Goal: Task Accomplishment & Management: Manage account settings

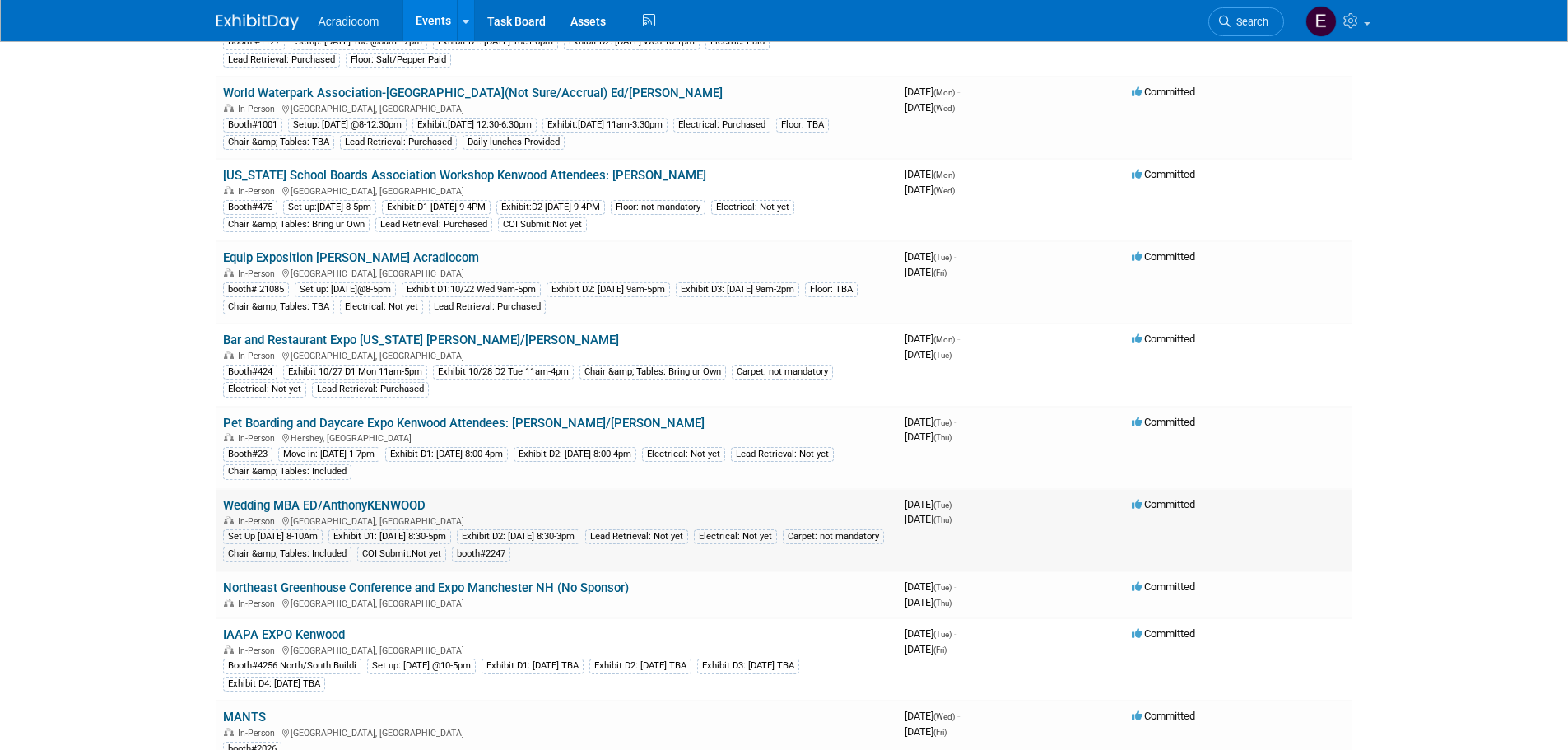
scroll to position [165, 0]
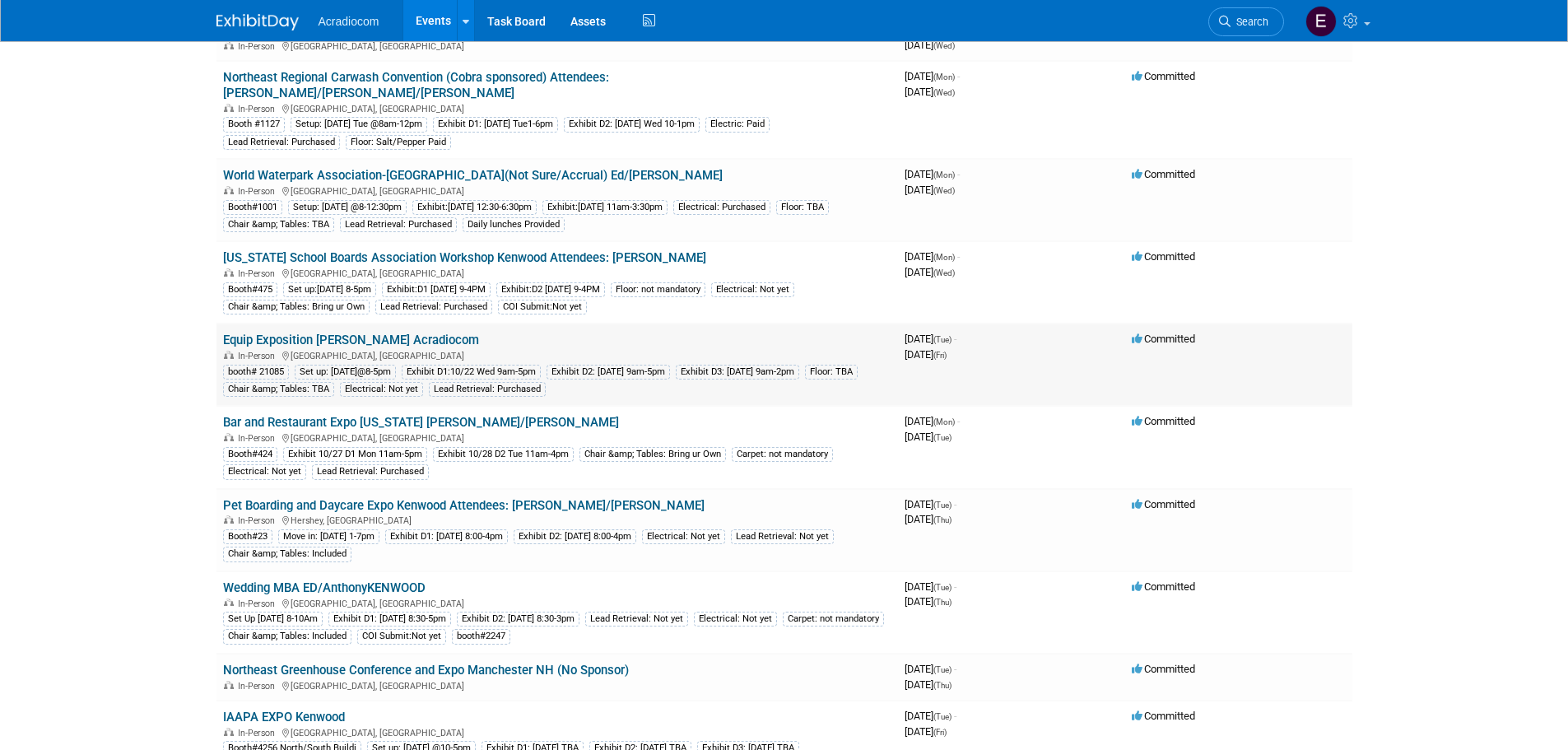
click at [326, 324] on td "Equip Exposition [PERSON_NAME] Acradiocom In-Person [GEOGRAPHIC_DATA], [GEOGRAP…" at bounding box center [557, 365] width 682 height 82
click at [326, 332] on link "Equip Exposition [PERSON_NAME] Acradiocom" at bounding box center [350, 340] width 256 height 15
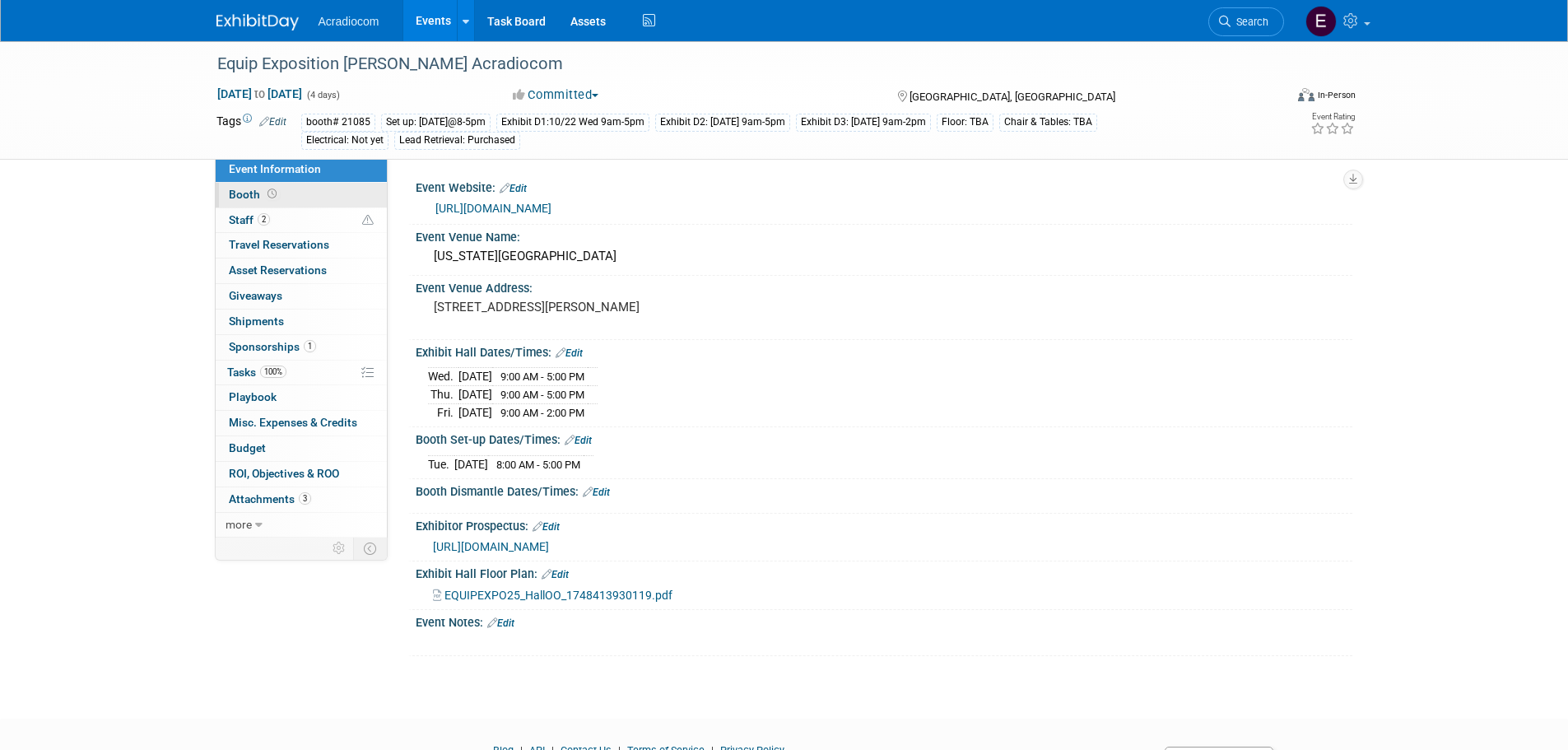
click at [317, 191] on link "Booth" at bounding box center [301, 196] width 171 height 25
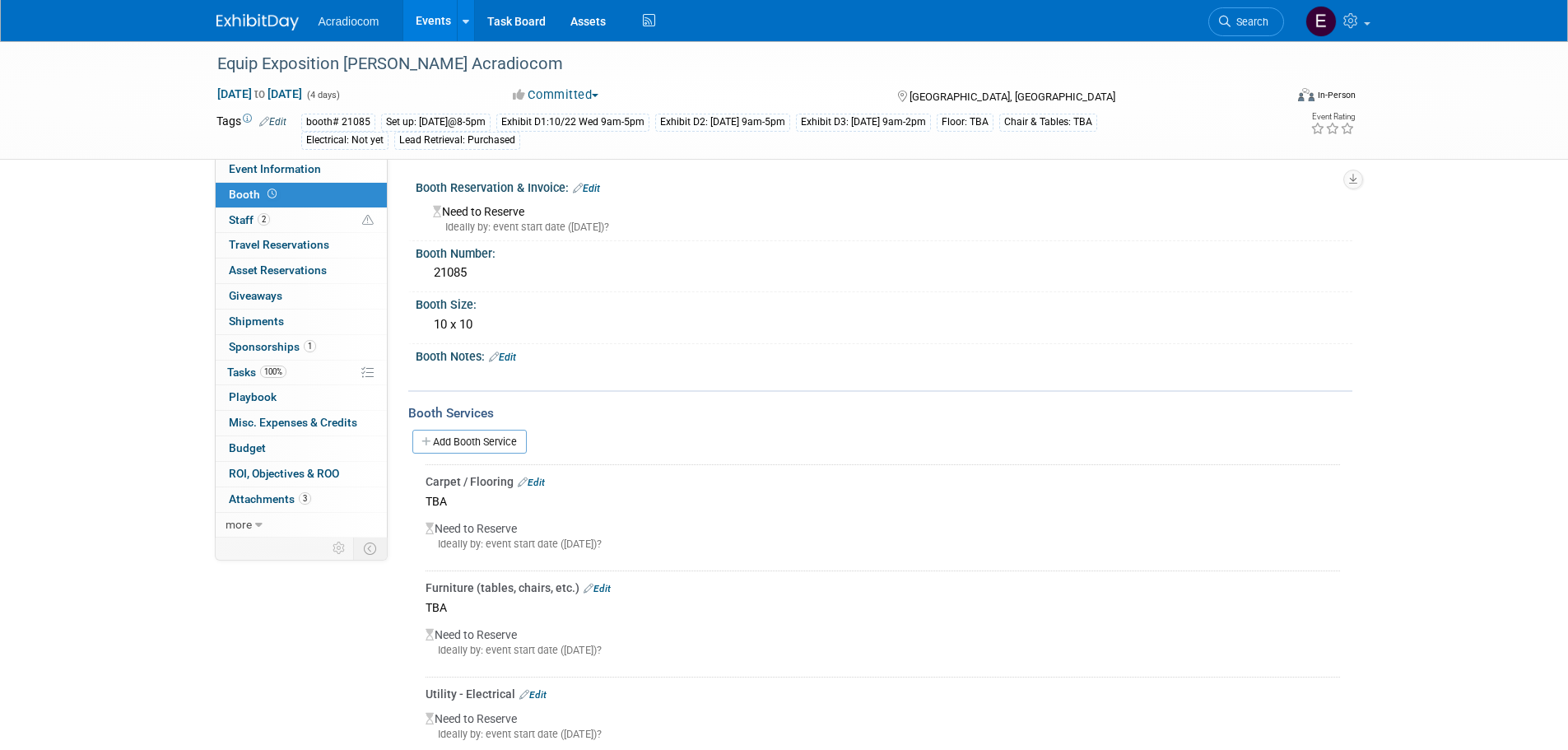
click at [589, 184] on link "Edit" at bounding box center [586, 189] width 27 height 12
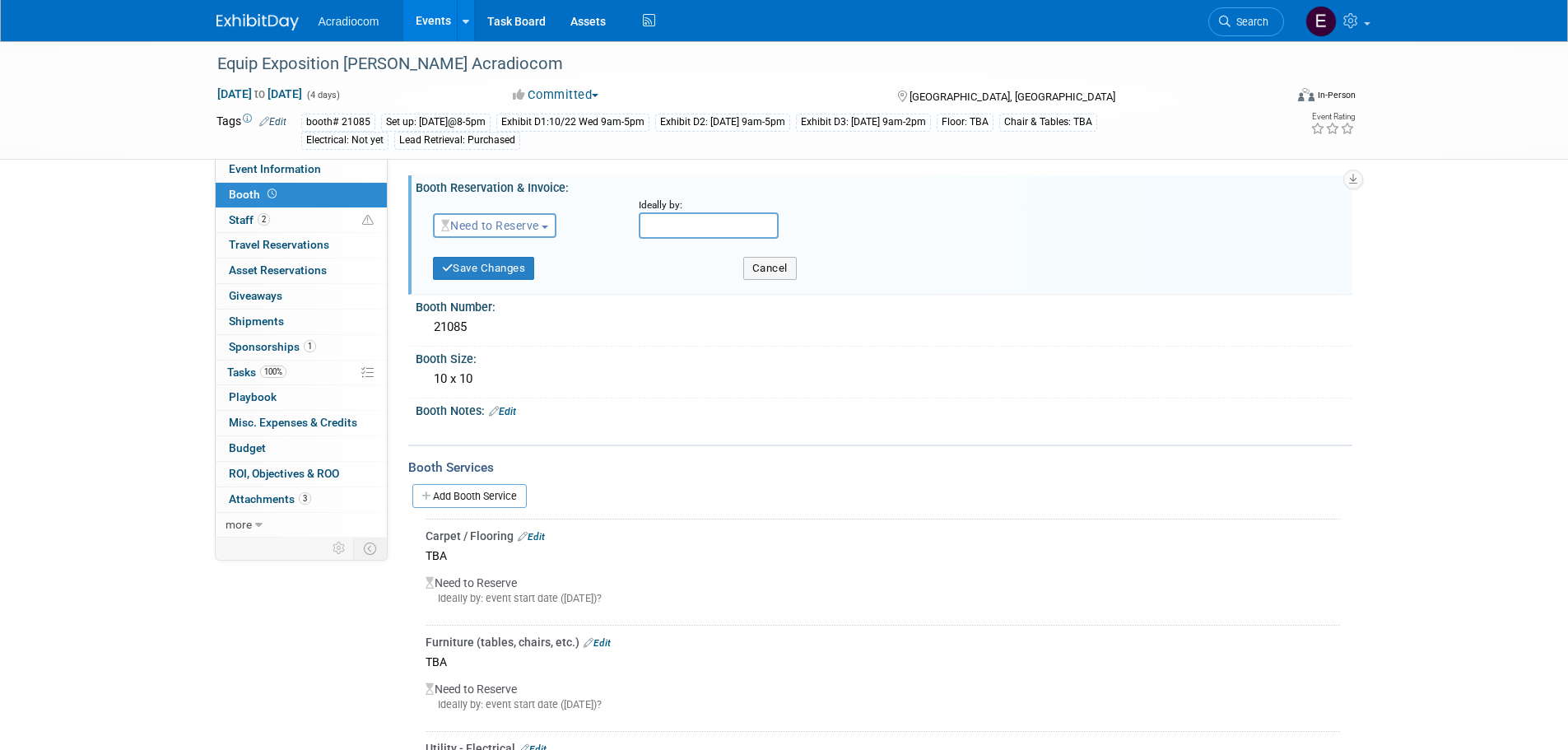
click at [541, 215] on button "Need to Reserve" at bounding box center [495, 225] width 124 height 25
click at [521, 282] on link "Reserved" at bounding box center [522, 277] width 176 height 23
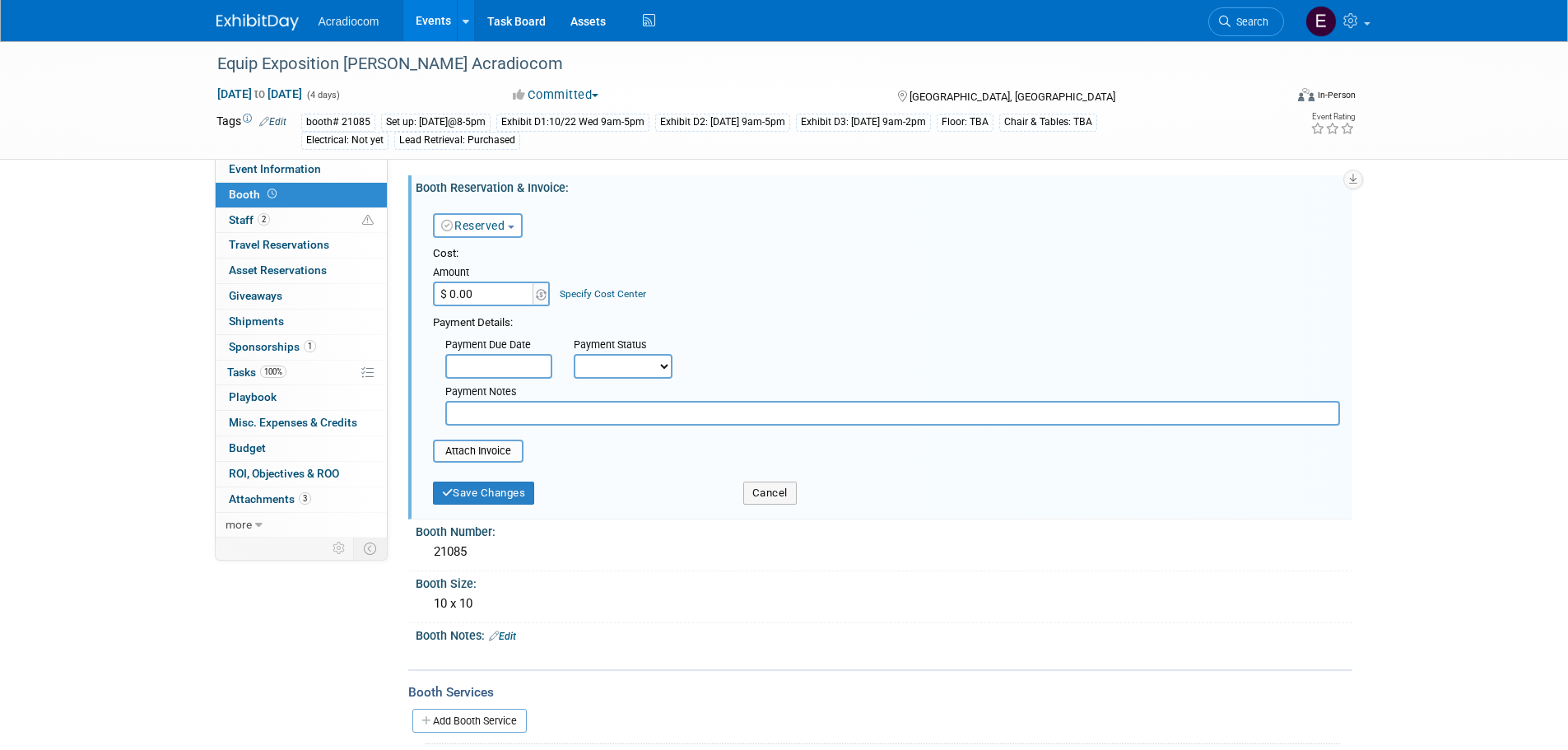
click at [496, 283] on input "$ 0.00" at bounding box center [485, 294] width 103 height 25
type input "$ 2,760.00"
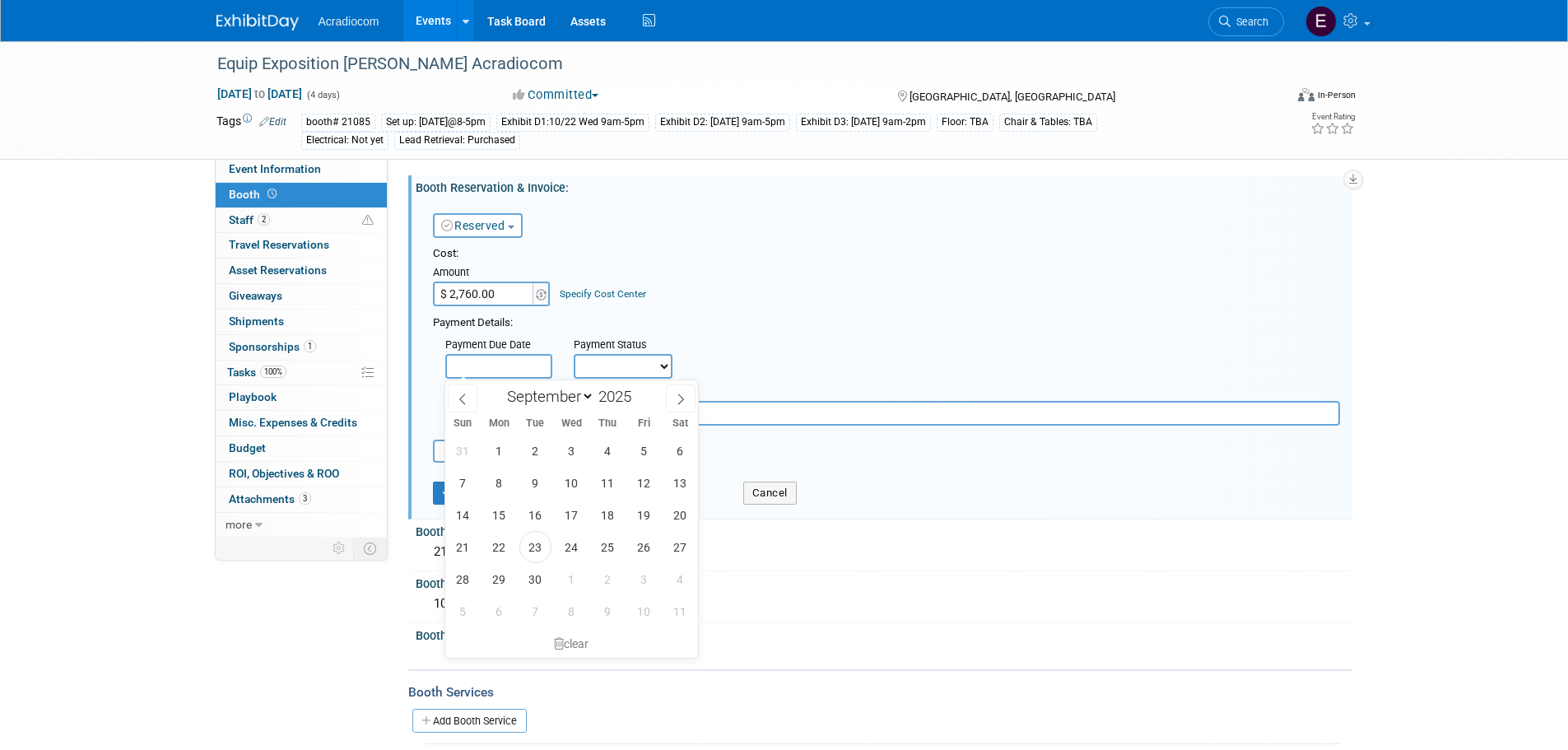
click at [454, 360] on input "text" at bounding box center [499, 366] width 107 height 25
click at [547, 557] on span "23" at bounding box center [535, 547] width 32 height 32
type input "Sep 23, 2025"
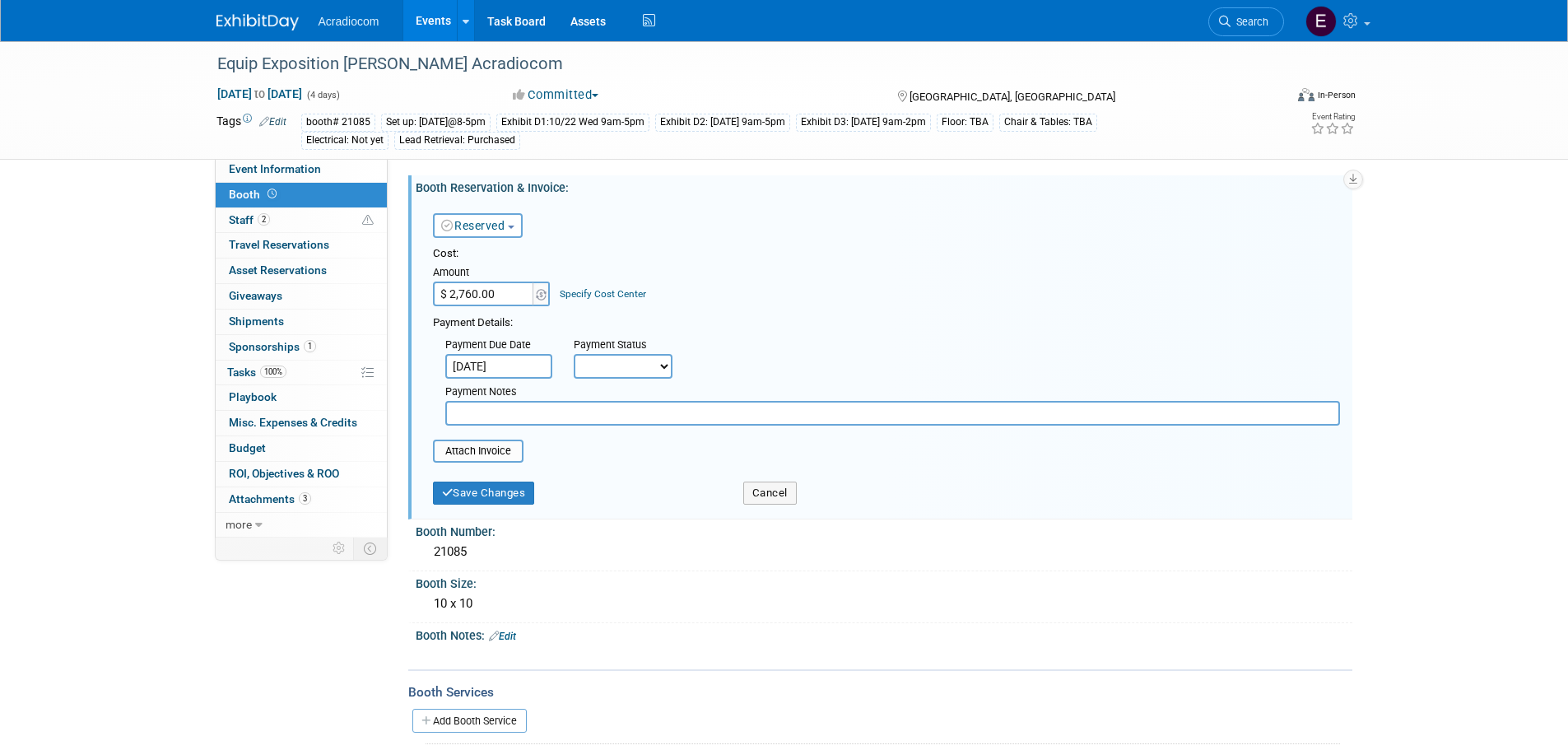
click at [601, 387] on div "Payment Notes" at bounding box center [893, 393] width 895 height 17
click at [605, 370] on select "Not Paid Yet Partially Paid Paid in Full" at bounding box center [623, 366] width 99 height 25
select select "1"
click at [574, 354] on select "Not Paid Yet Partially Paid Paid in Full" at bounding box center [623, 366] width 99 height 25
click at [514, 453] on input "file" at bounding box center [424, 452] width 196 height 20
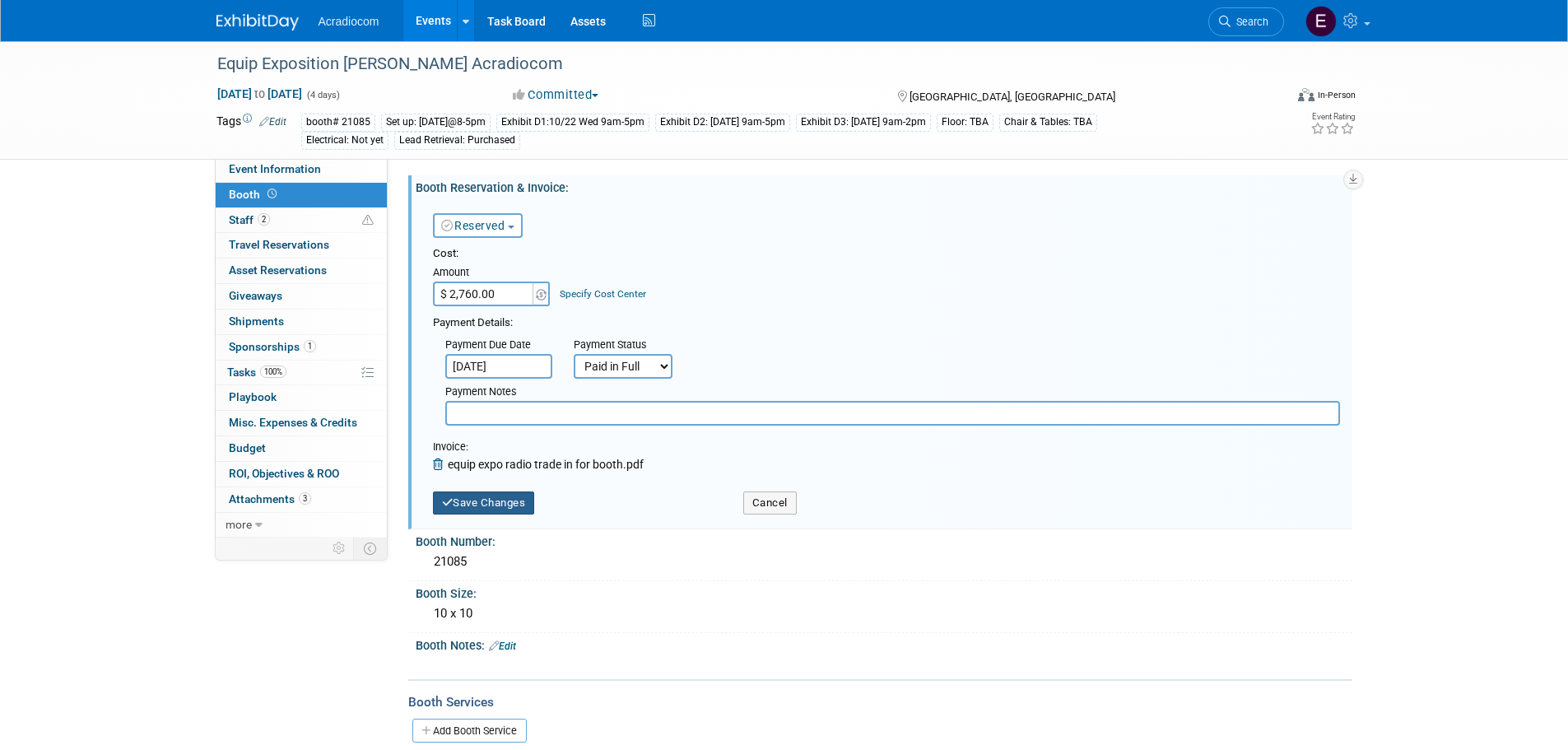
click at [511, 507] on button "Save Changes" at bounding box center [484, 503] width 102 height 23
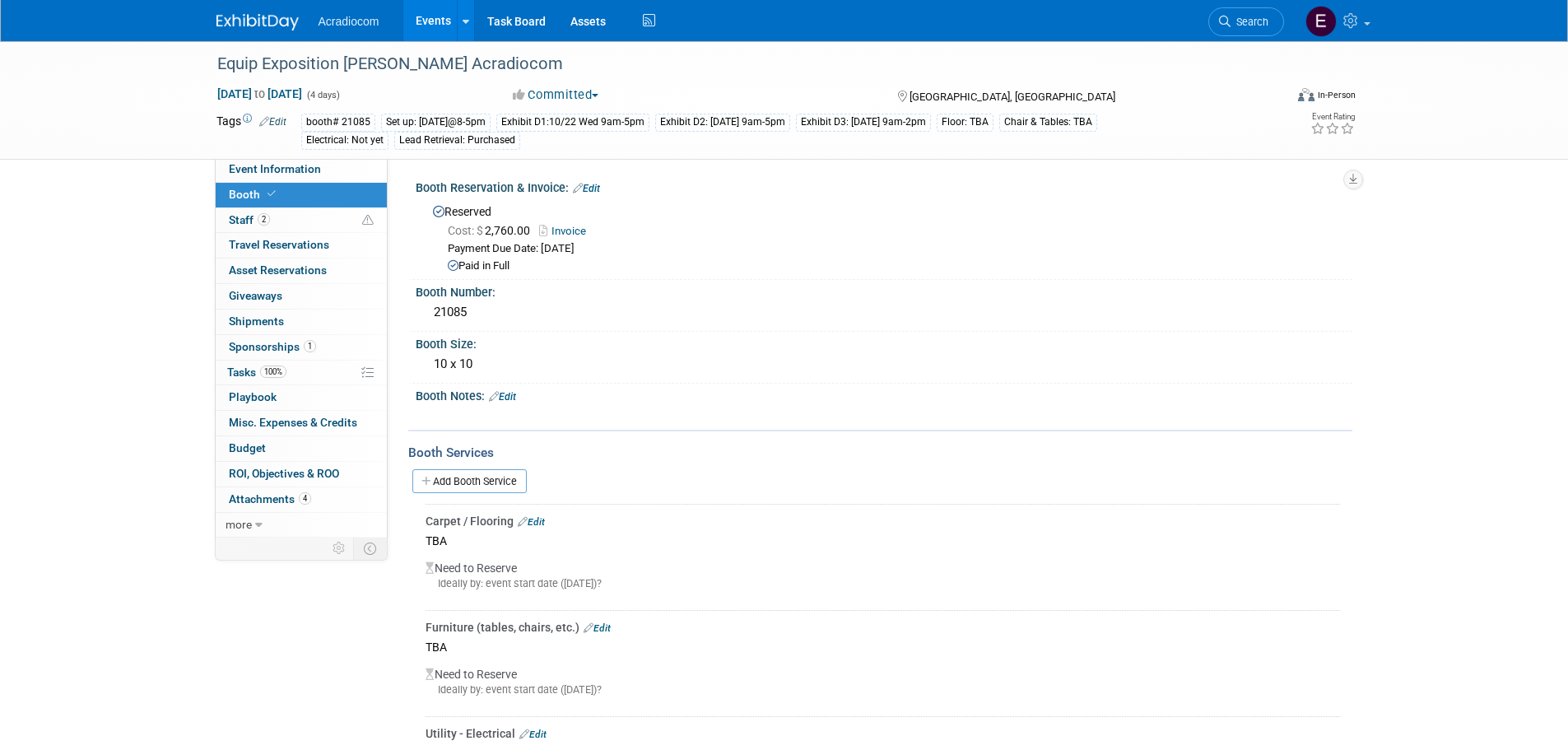
click at [511, 391] on link "Edit" at bounding box center [502, 397] width 27 height 12
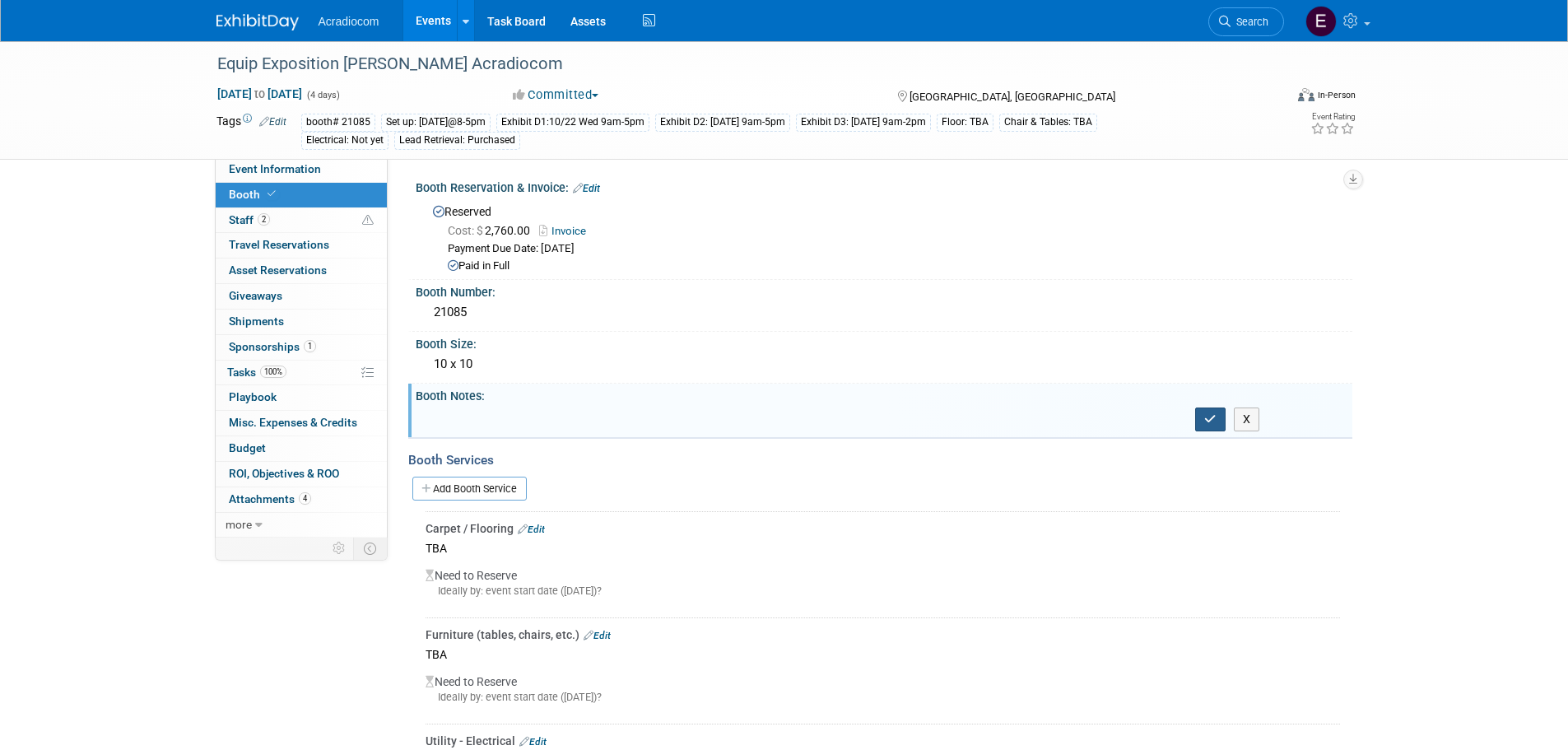
click at [1217, 421] on icon "button" at bounding box center [1210, 419] width 12 height 12
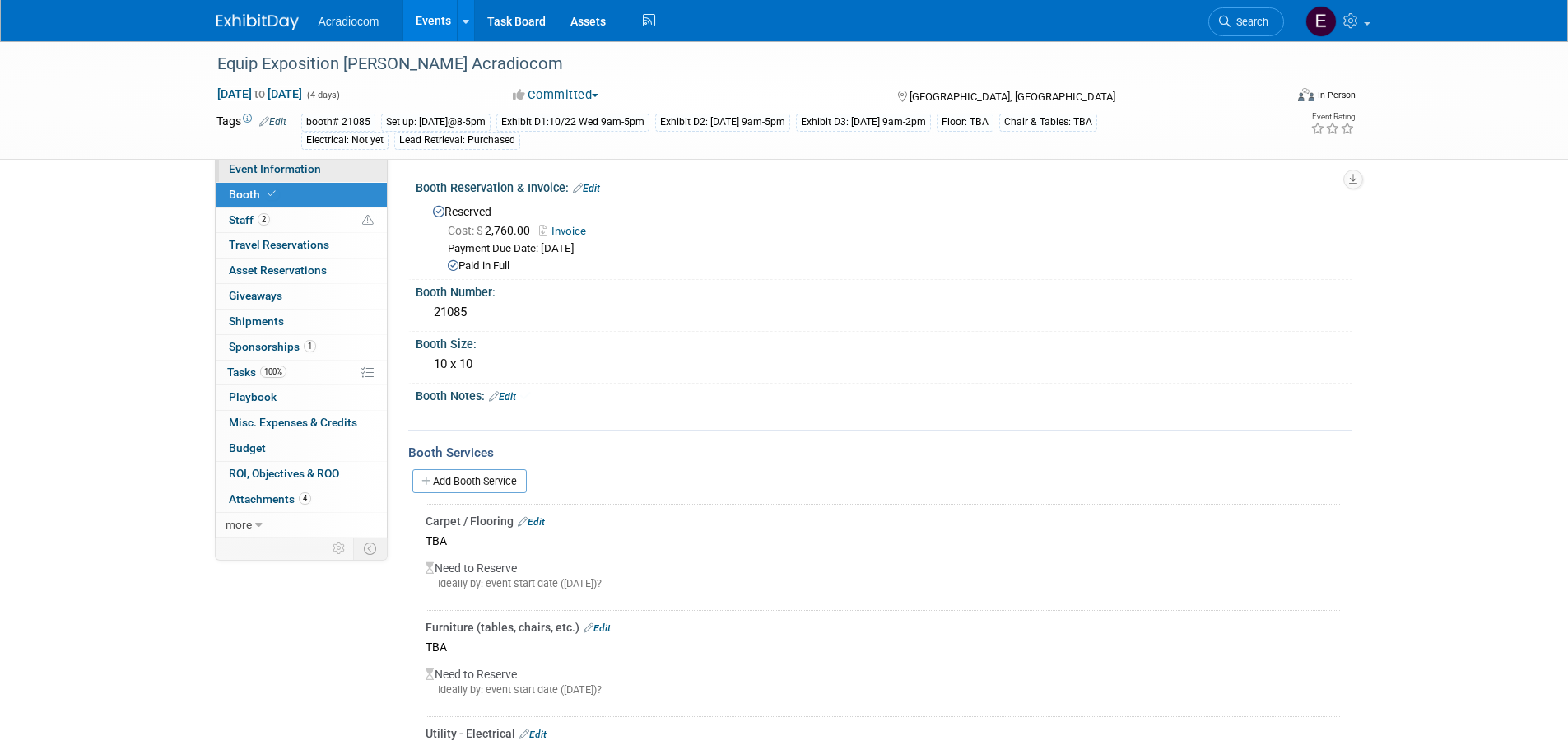
click at [271, 178] on link "Event Information" at bounding box center [301, 170] width 171 height 25
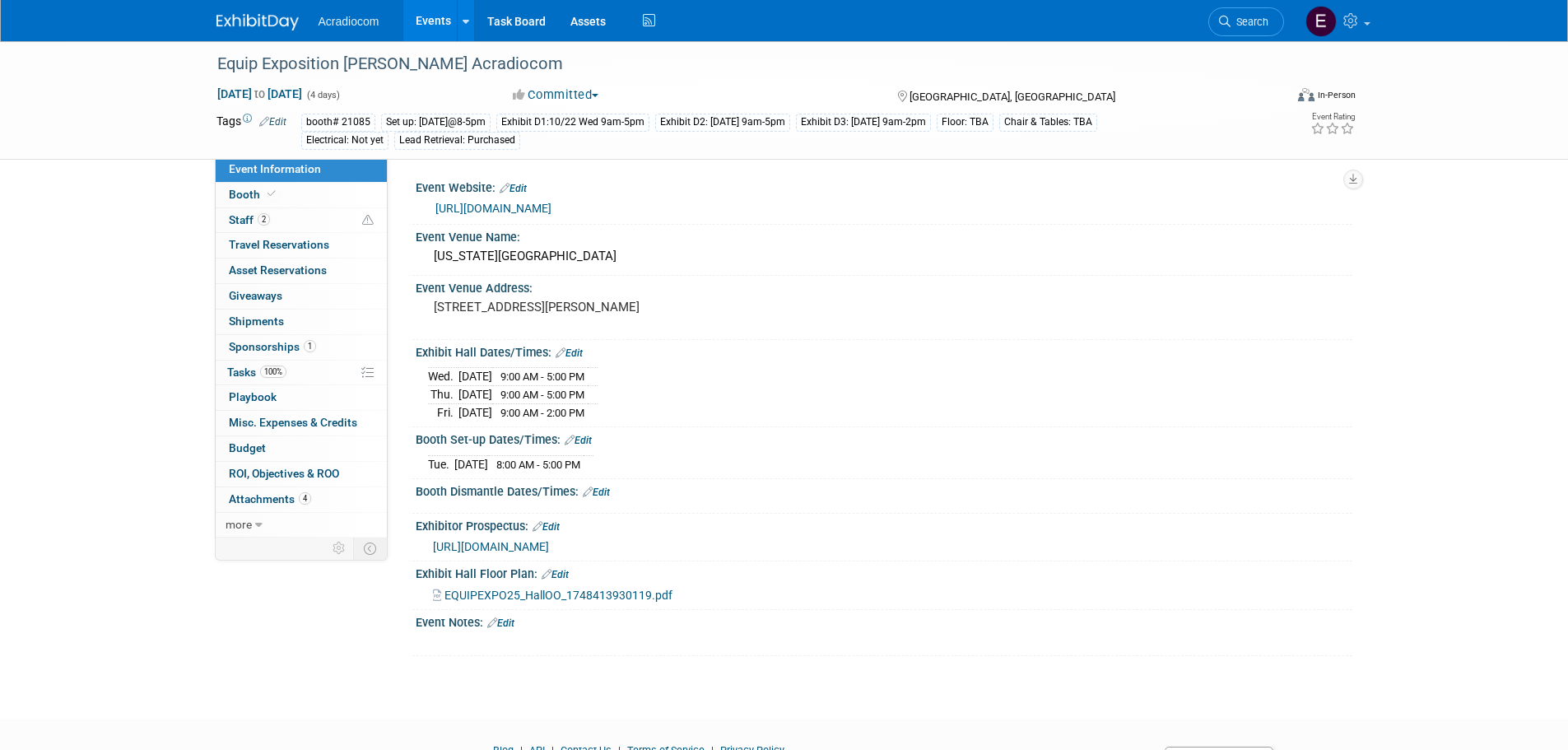
click at [282, 11] on link at bounding box center [267, 14] width 102 height 13
